Goal: Navigation & Orientation: Go to known website

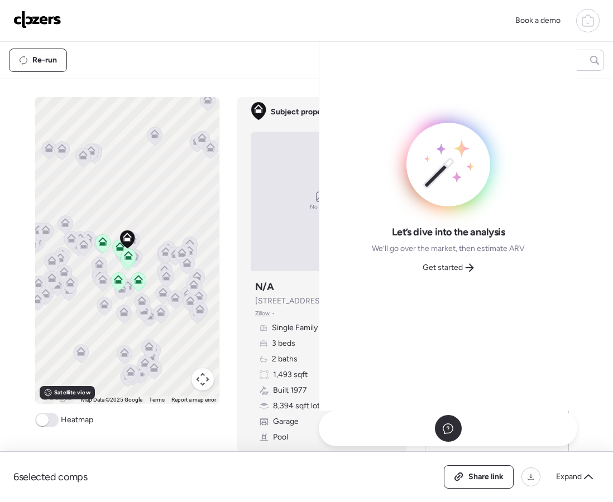
click at [102, 8] on div "Book a demo" at bounding box center [306, 21] width 613 height 42
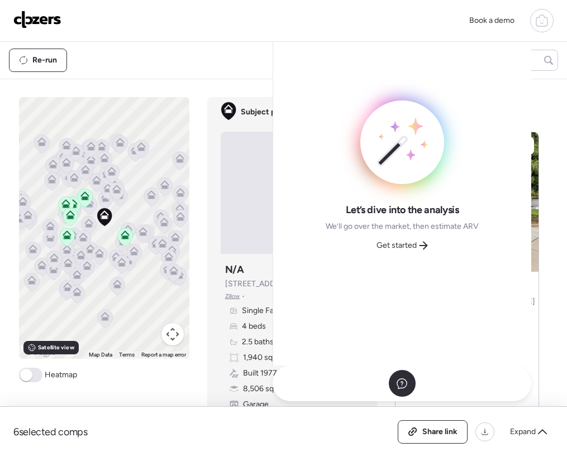
click at [35, 27] on img at bounding box center [37, 20] width 48 height 18
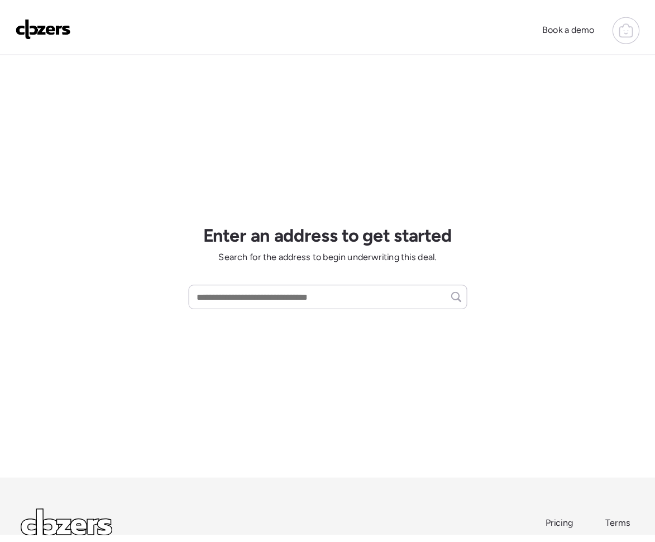
scroll to position [1, 0]
